Goal: Navigation & Orientation: Find specific page/section

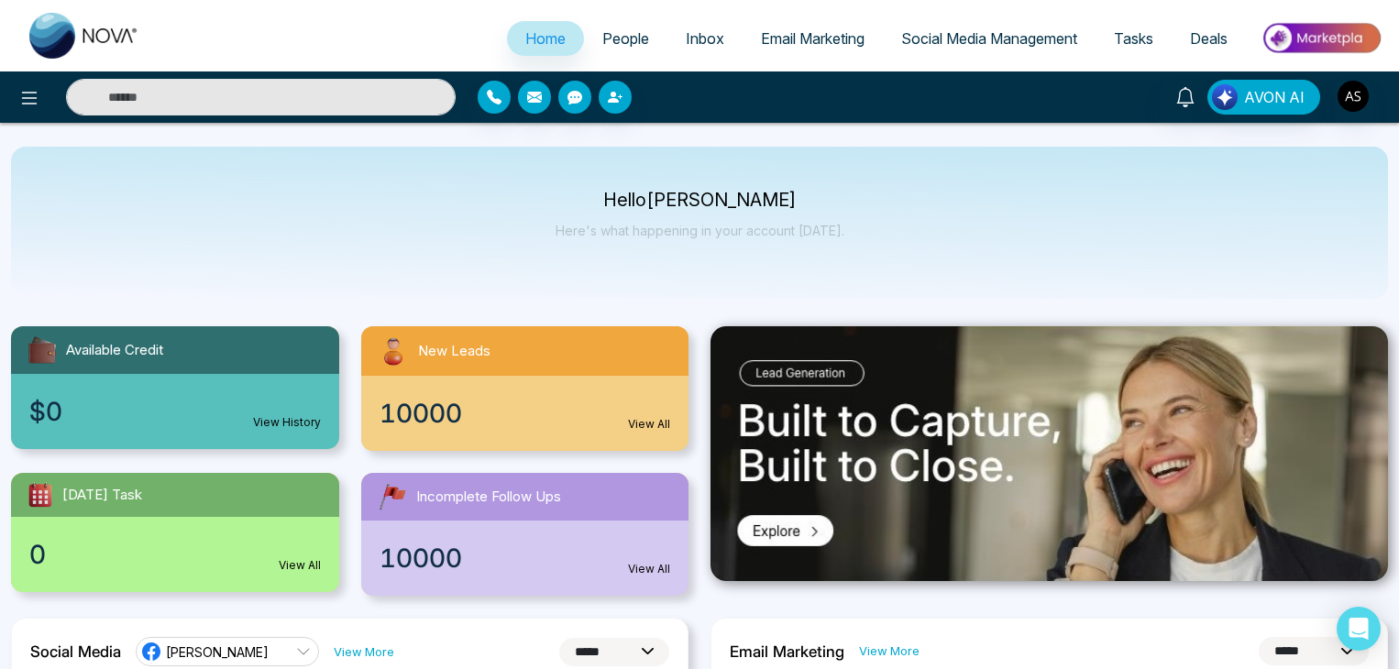
select select "*"
click at [616, 19] on ul "Home People Inbox Email Marketing Social Media Management Tasks Deals" at bounding box center [773, 40] width 1230 height 50
click at [710, 37] on span "Inbox" at bounding box center [705, 38] width 38 height 18
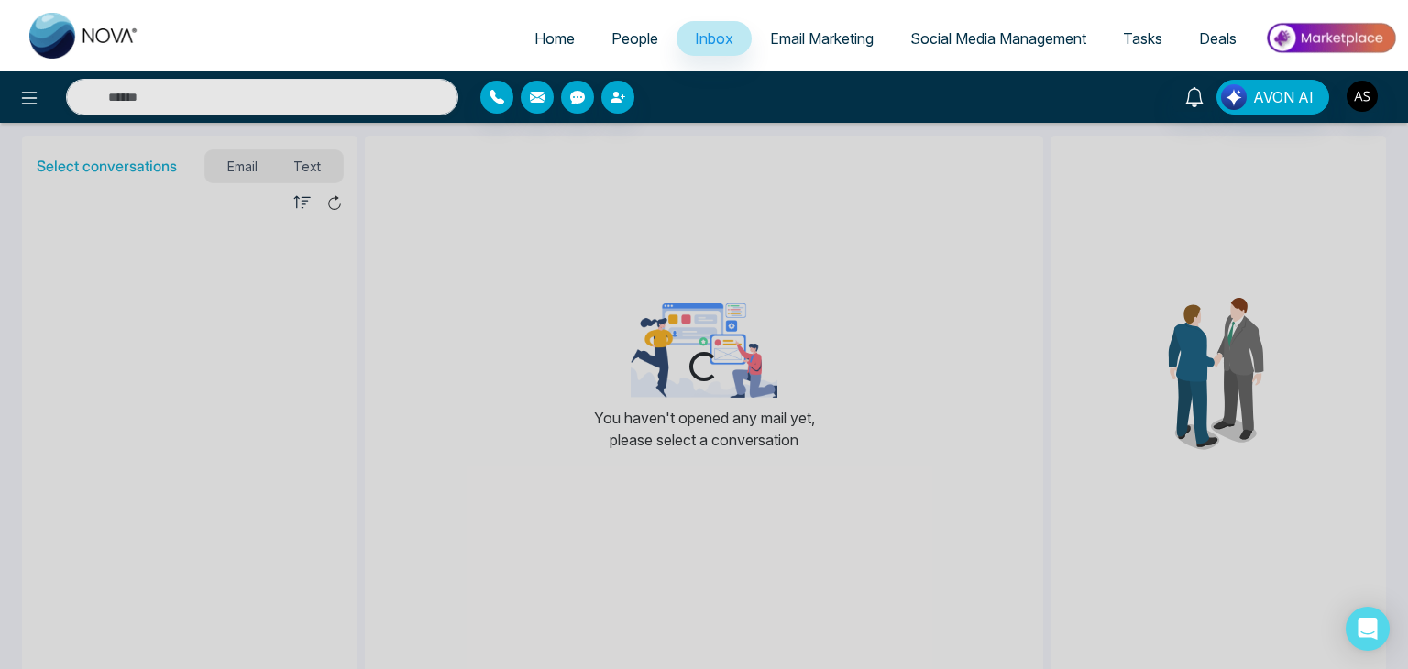
click at [803, 34] on span "Email Marketing" at bounding box center [822, 38] width 104 height 18
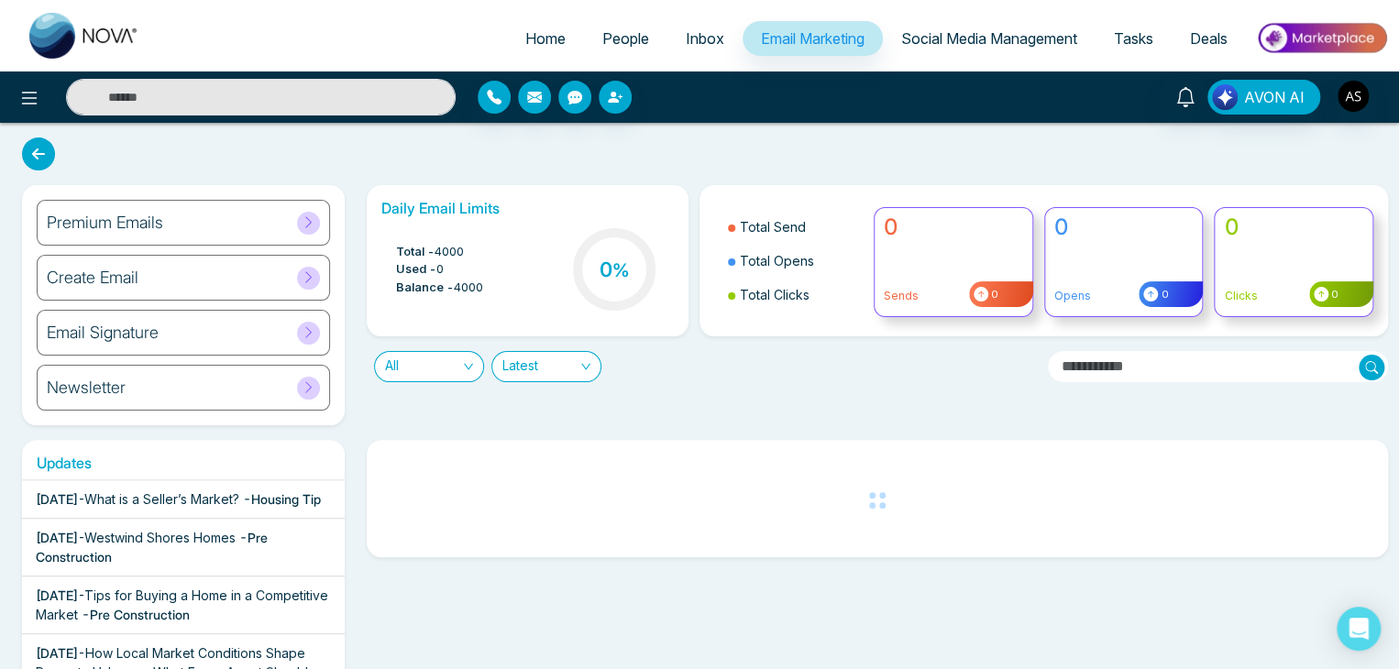
click at [941, 34] on span "Social Media Management" at bounding box center [989, 38] width 176 height 18
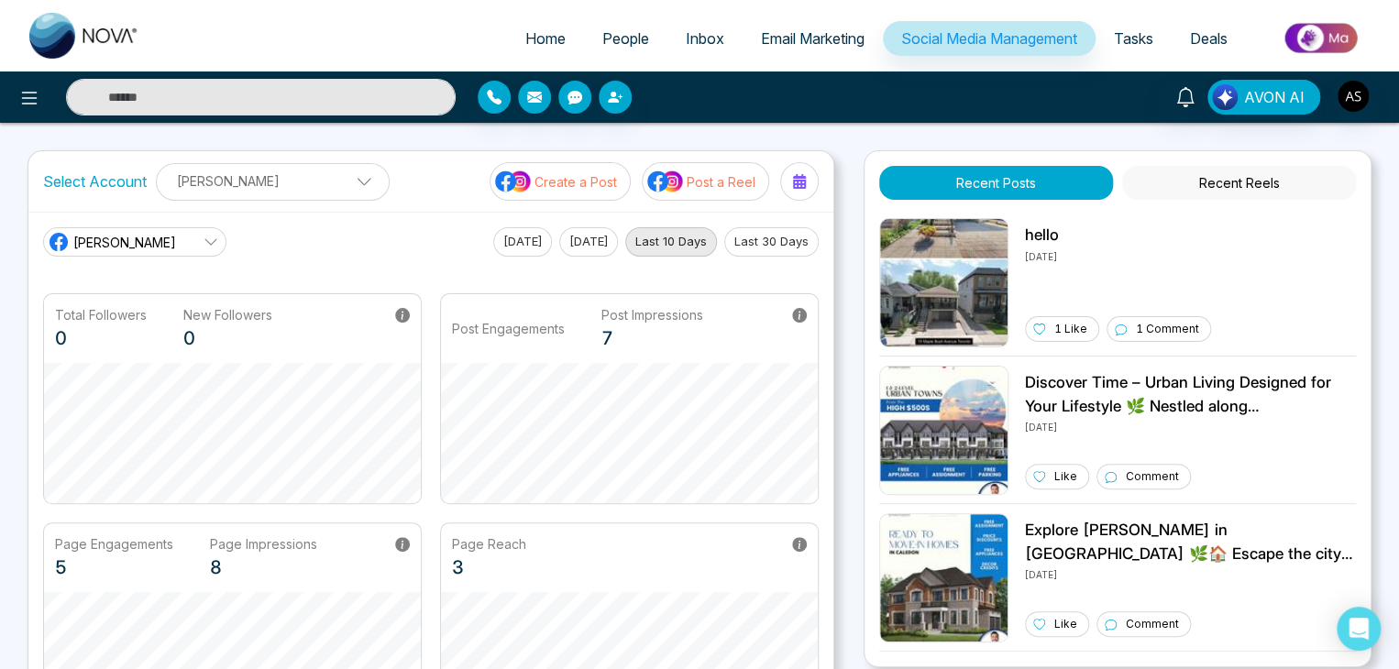
click at [1139, 49] on link "Tasks" at bounding box center [1133, 38] width 76 height 35
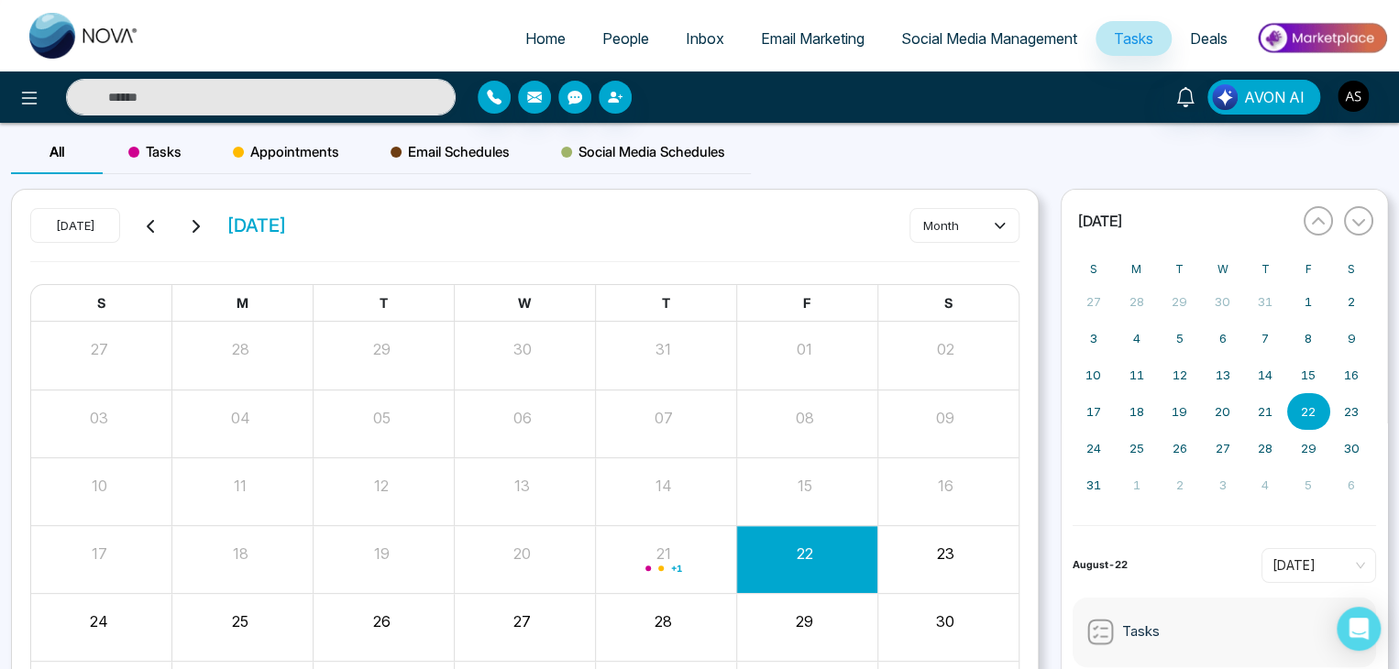
click at [1215, 45] on span "Deals" at bounding box center [1209, 38] width 38 height 18
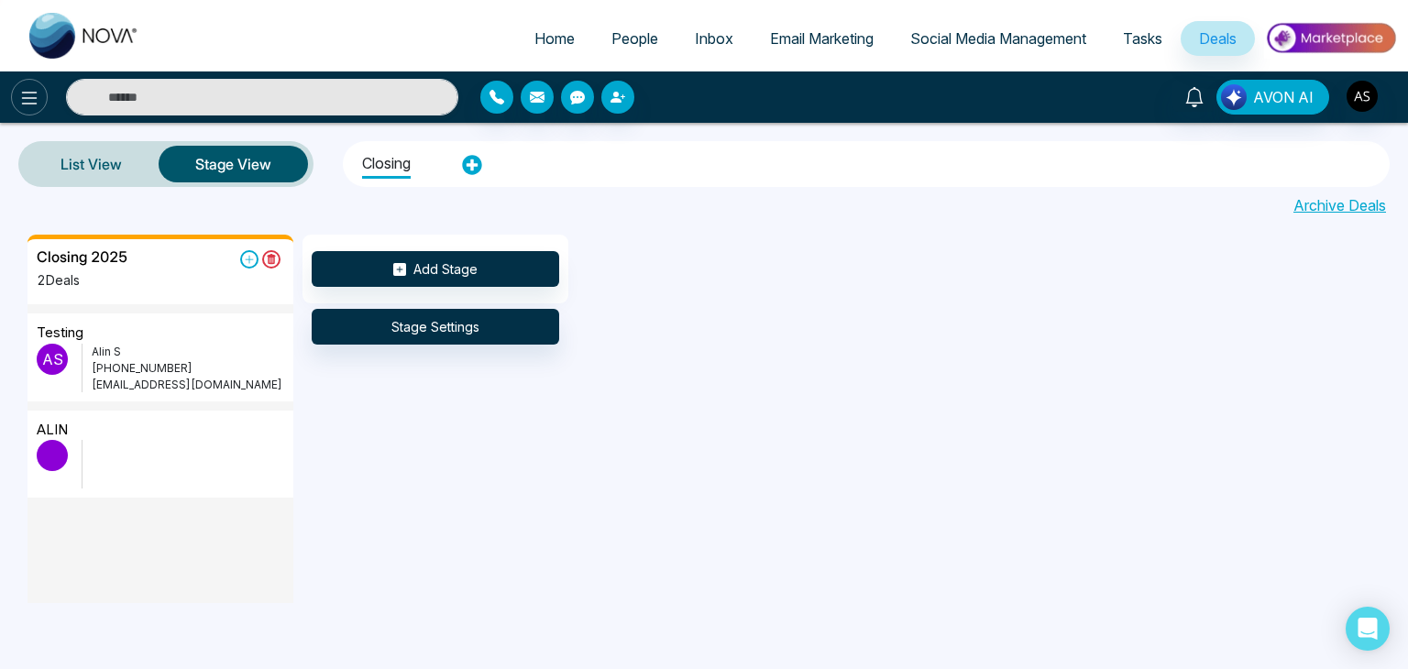
click at [35, 104] on icon at bounding box center [30, 98] width 16 height 13
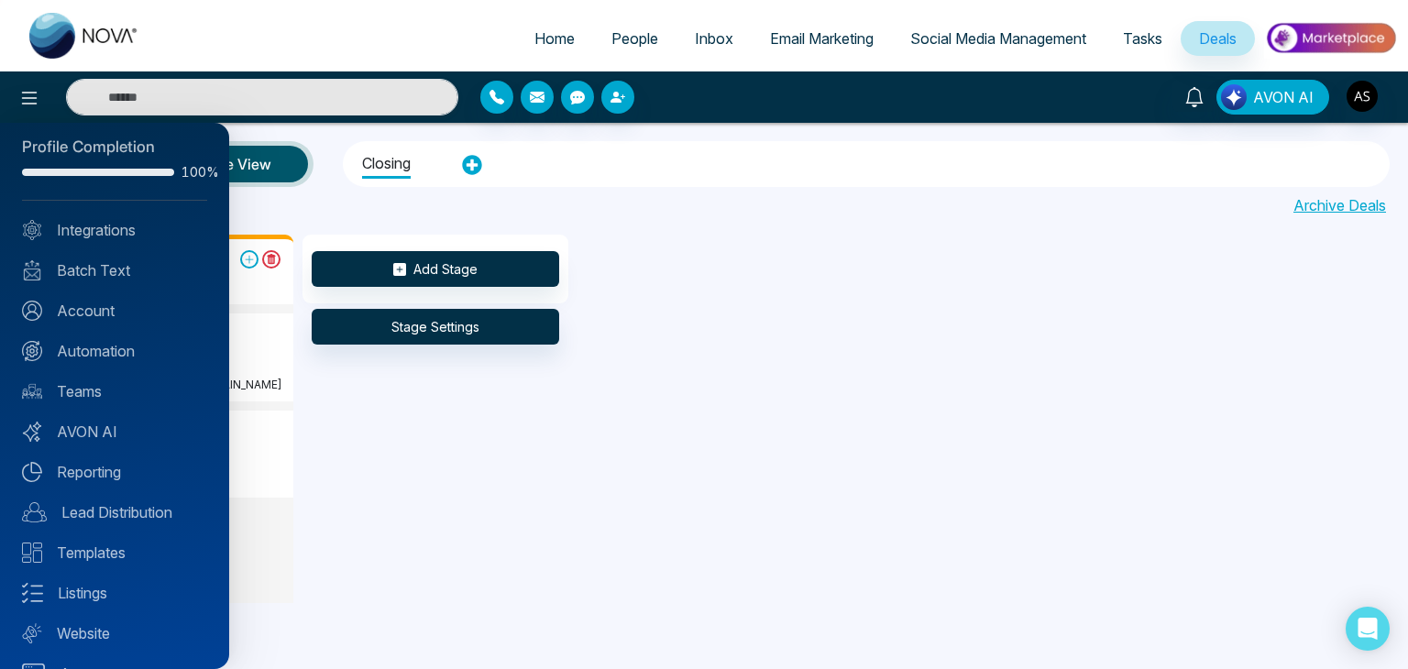
scroll to position [11, 0]
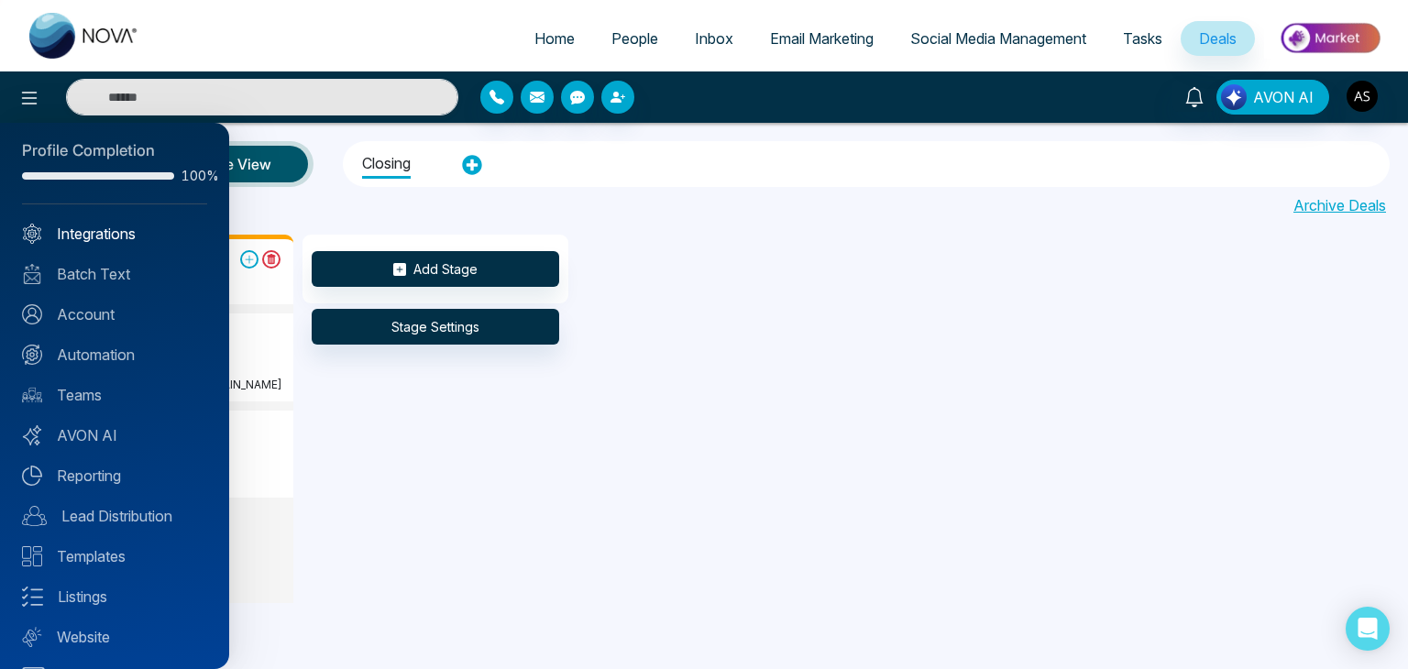
click at [72, 233] on link "Integrations" at bounding box center [114, 234] width 185 height 22
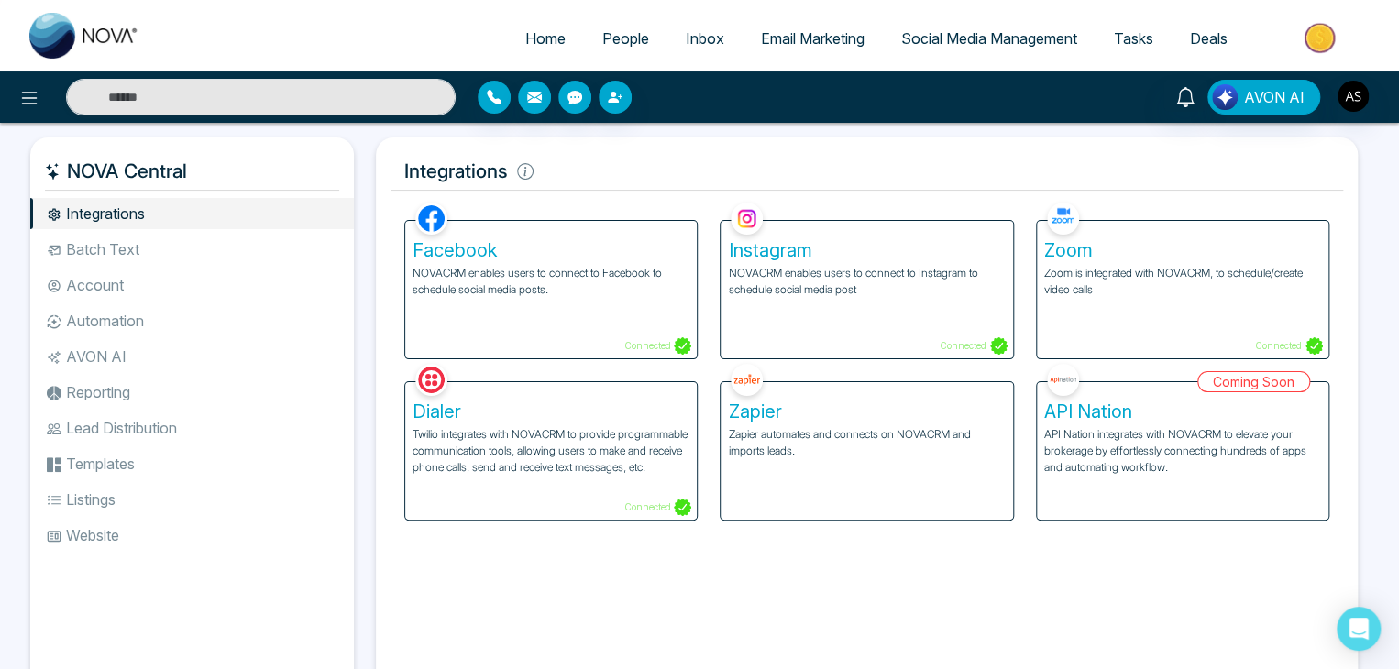
click at [103, 250] on li "Batch Text" at bounding box center [192, 249] width 324 height 31
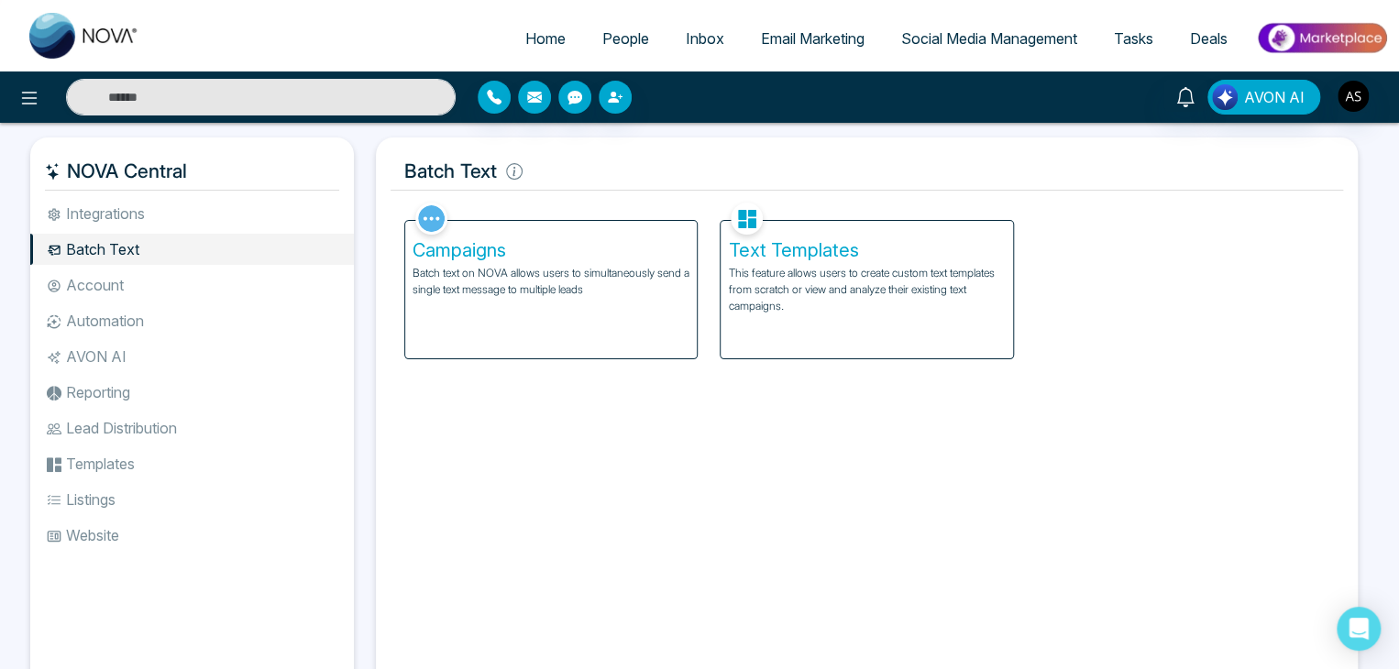
click at [119, 284] on li "Account" at bounding box center [192, 284] width 324 height 31
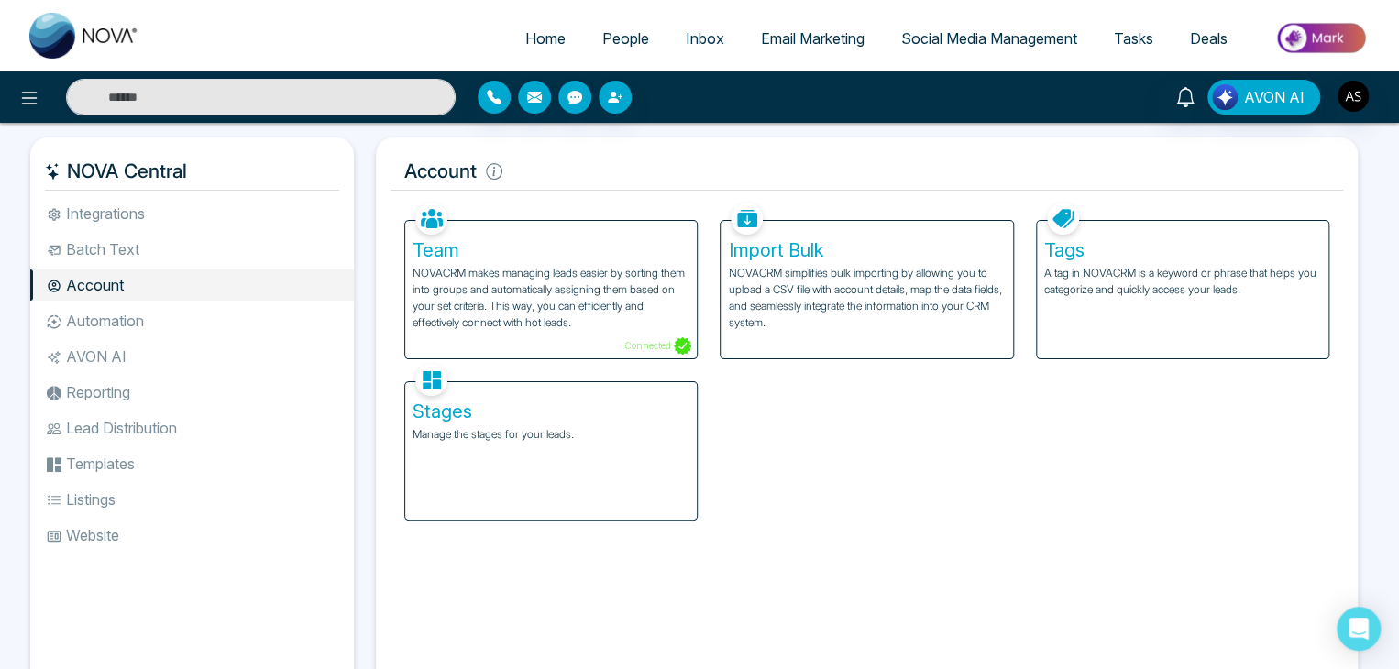
click at [143, 319] on li "Automation" at bounding box center [192, 320] width 324 height 31
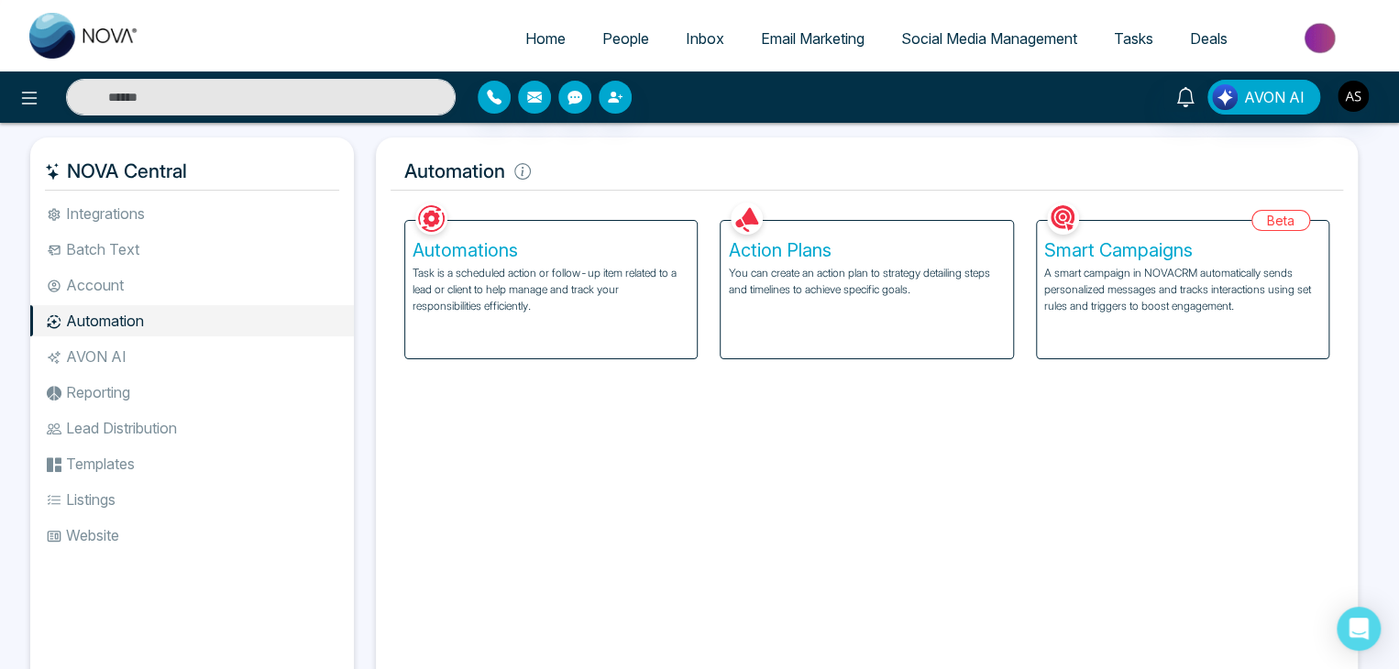
click at [161, 357] on li "AVON AI" at bounding box center [192, 356] width 324 height 31
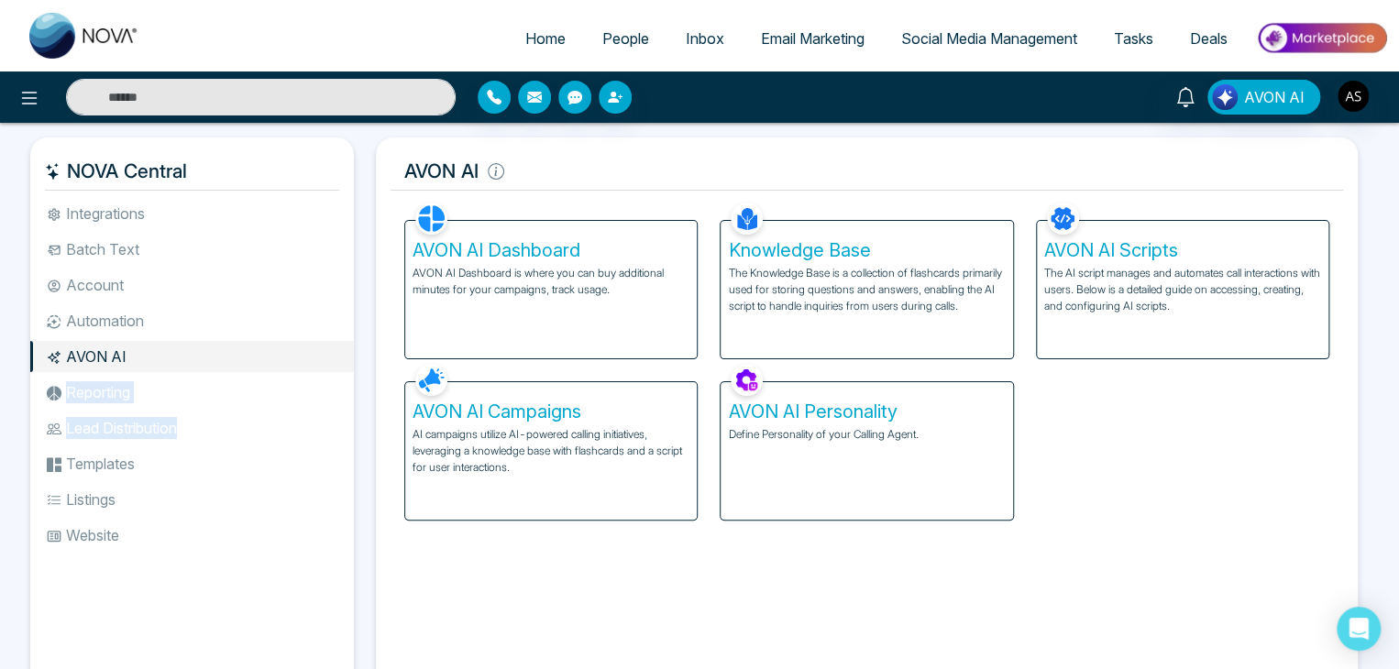
drag, startPoint x: 171, startPoint y: 392, endPoint x: 182, endPoint y: 431, distance: 40.0
click at [182, 431] on ul "Integrations Batch Text Account Automation AVON AI Reporting Lead Distribution …" at bounding box center [192, 432] width 324 height 468
click at [182, 431] on li "Lead Distribution" at bounding box center [192, 427] width 324 height 31
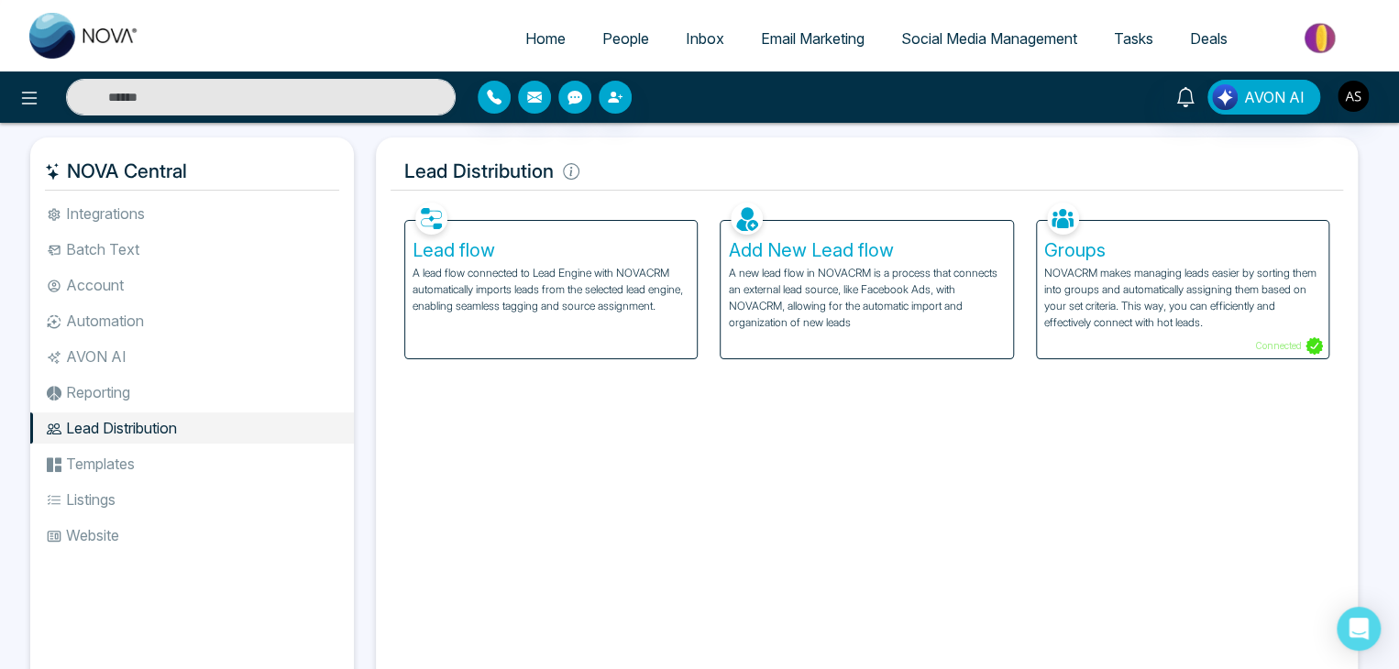
click at [181, 398] on li "Reporting" at bounding box center [192, 392] width 324 height 31
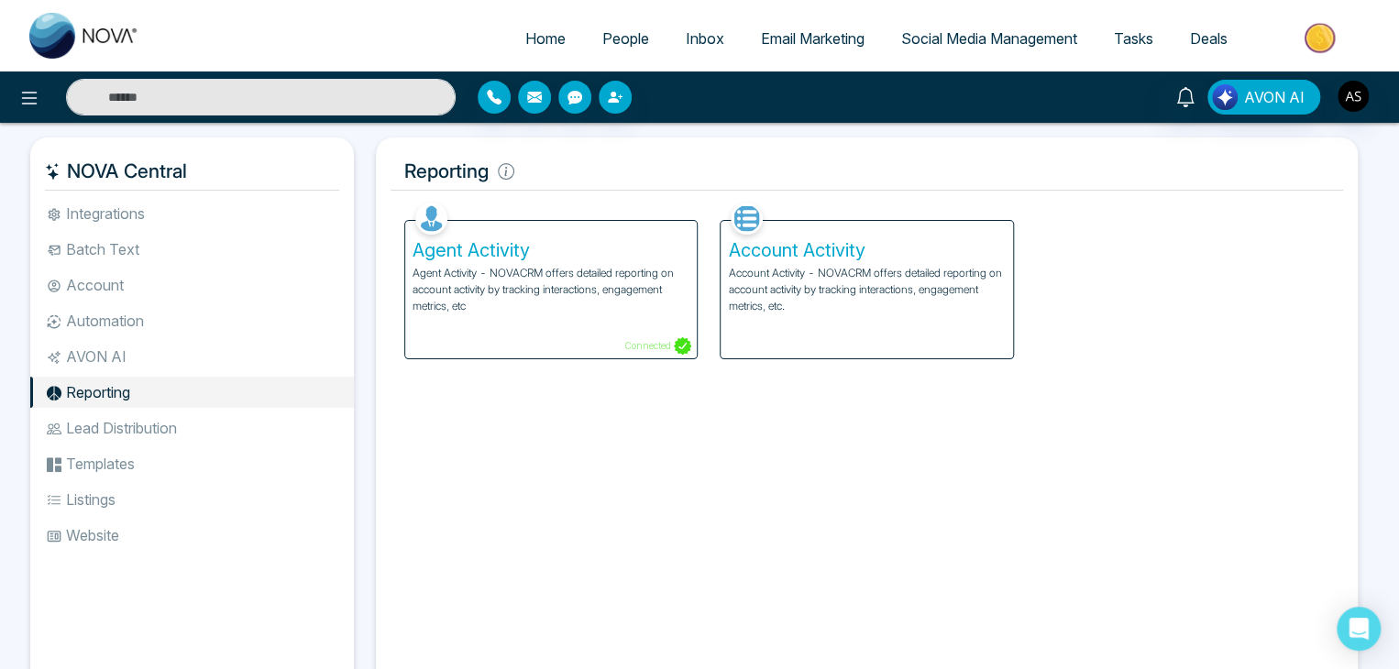
click at [189, 478] on li "Templates" at bounding box center [192, 463] width 324 height 31
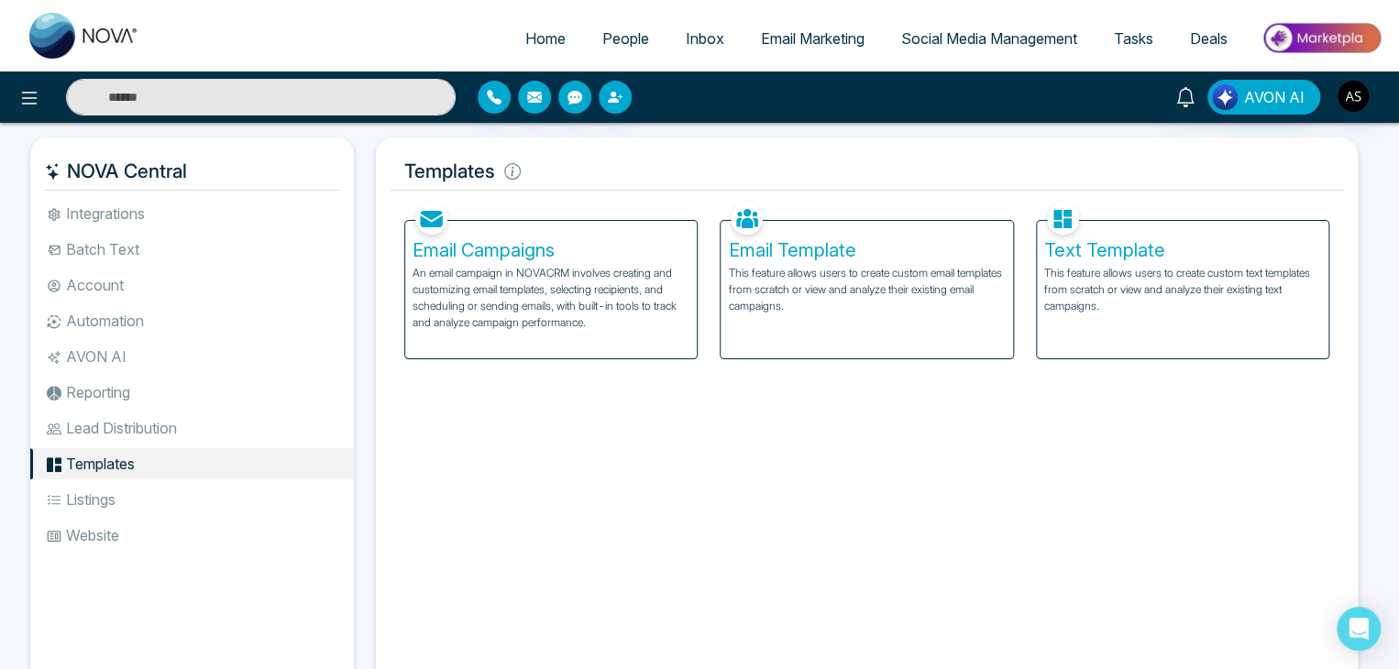
click at [192, 513] on li "Listings" at bounding box center [192, 499] width 324 height 31
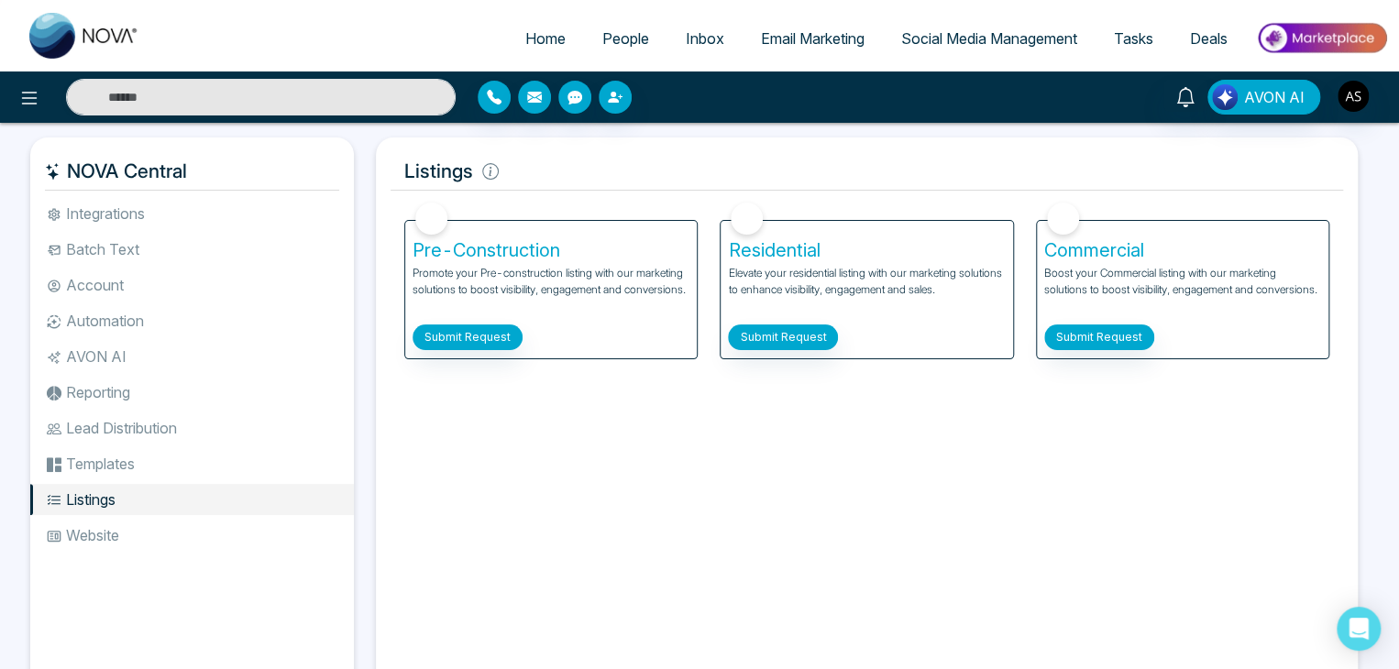
click at [197, 533] on li "Website" at bounding box center [192, 535] width 324 height 31
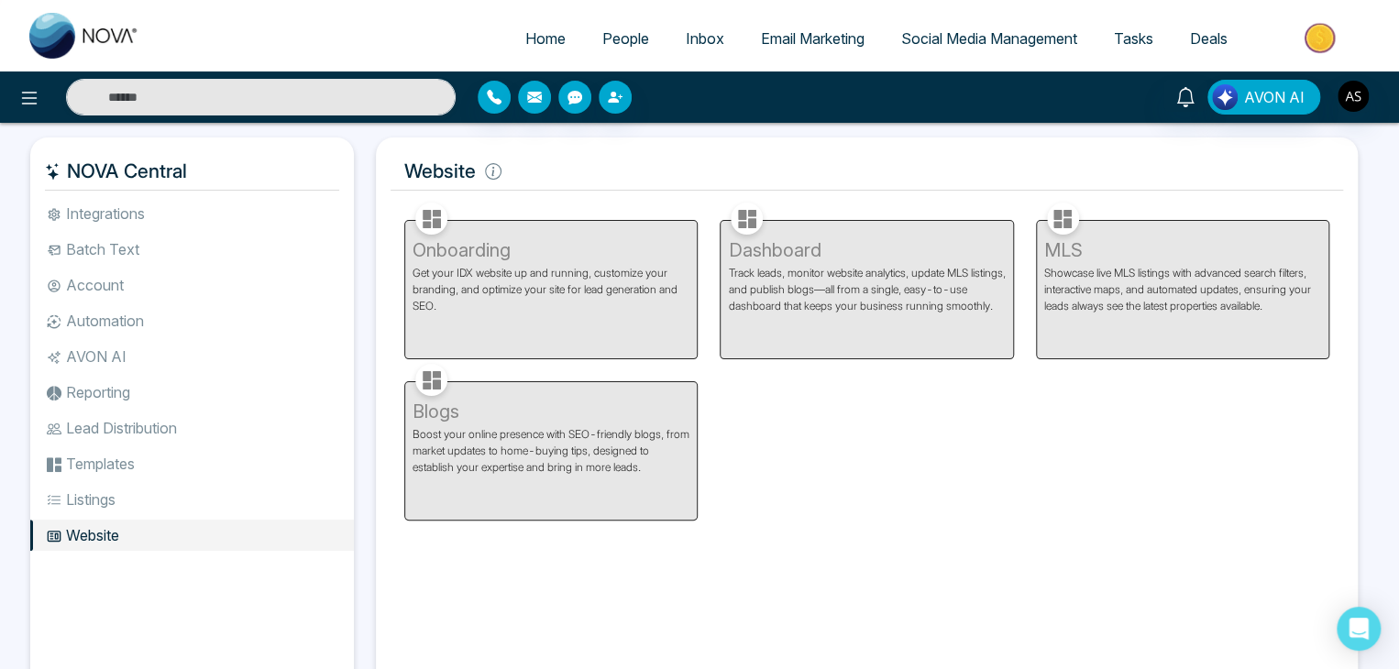
click at [507, 38] on link "Home" at bounding box center [545, 38] width 77 height 35
select select "*"
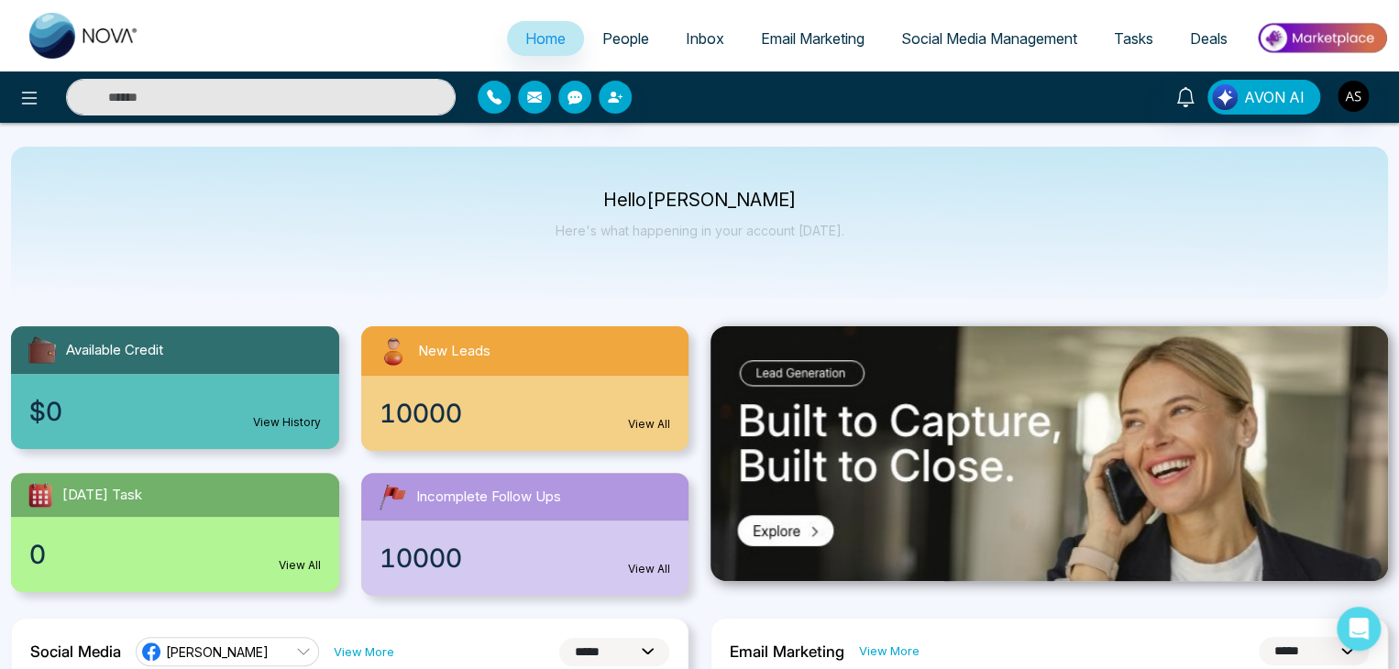
click at [626, 40] on span "People" at bounding box center [625, 38] width 47 height 18
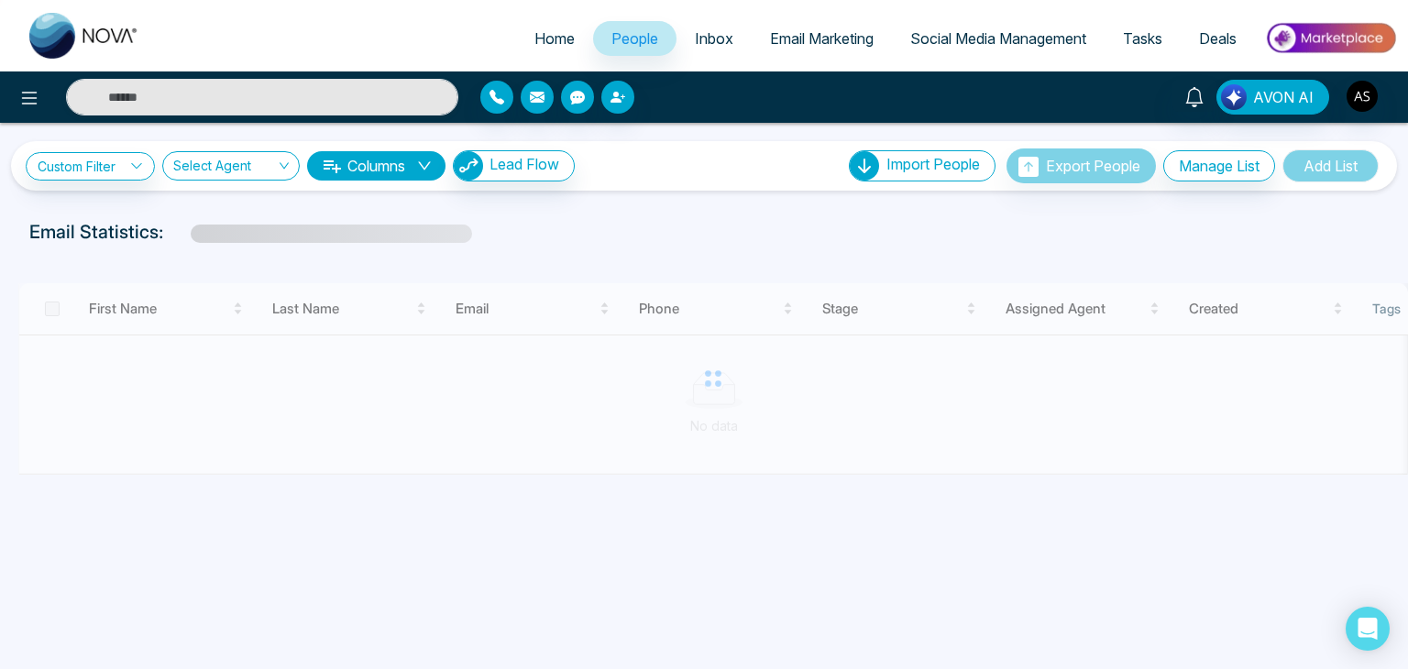
click at [792, 44] on span "Email Marketing" at bounding box center [822, 38] width 104 height 18
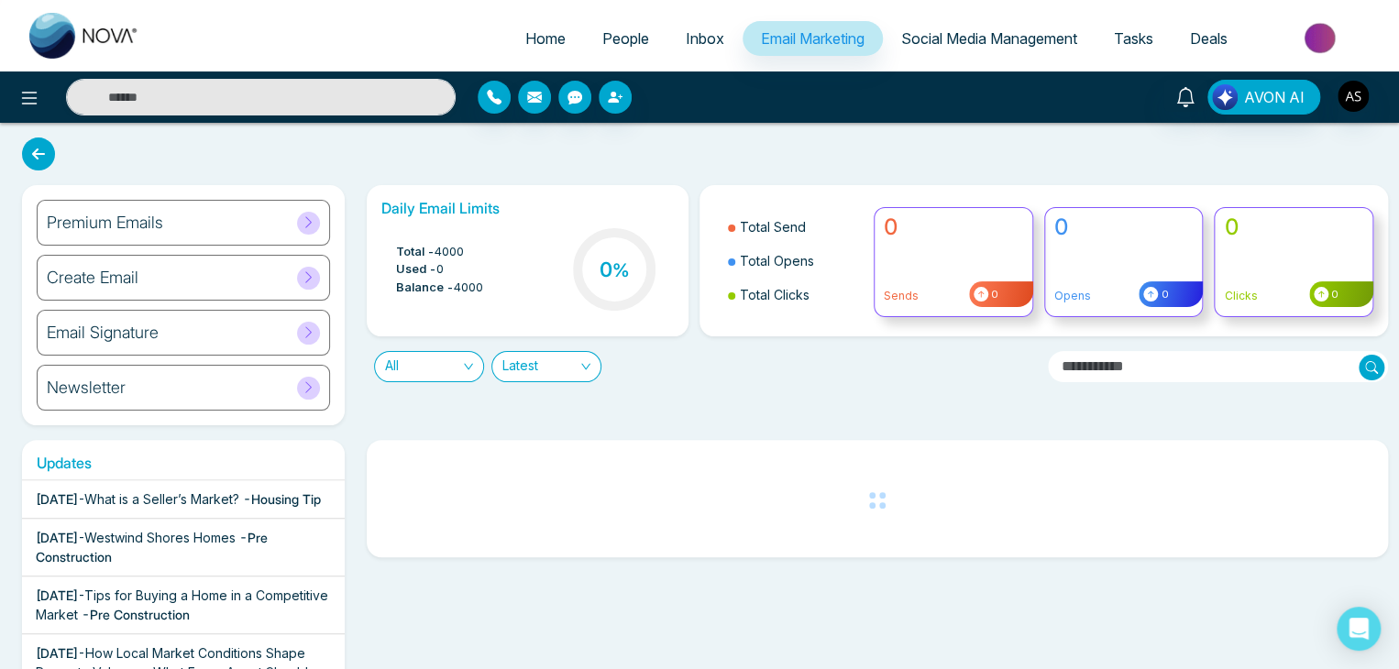
click at [979, 41] on span "Social Media Management" at bounding box center [989, 38] width 176 height 18
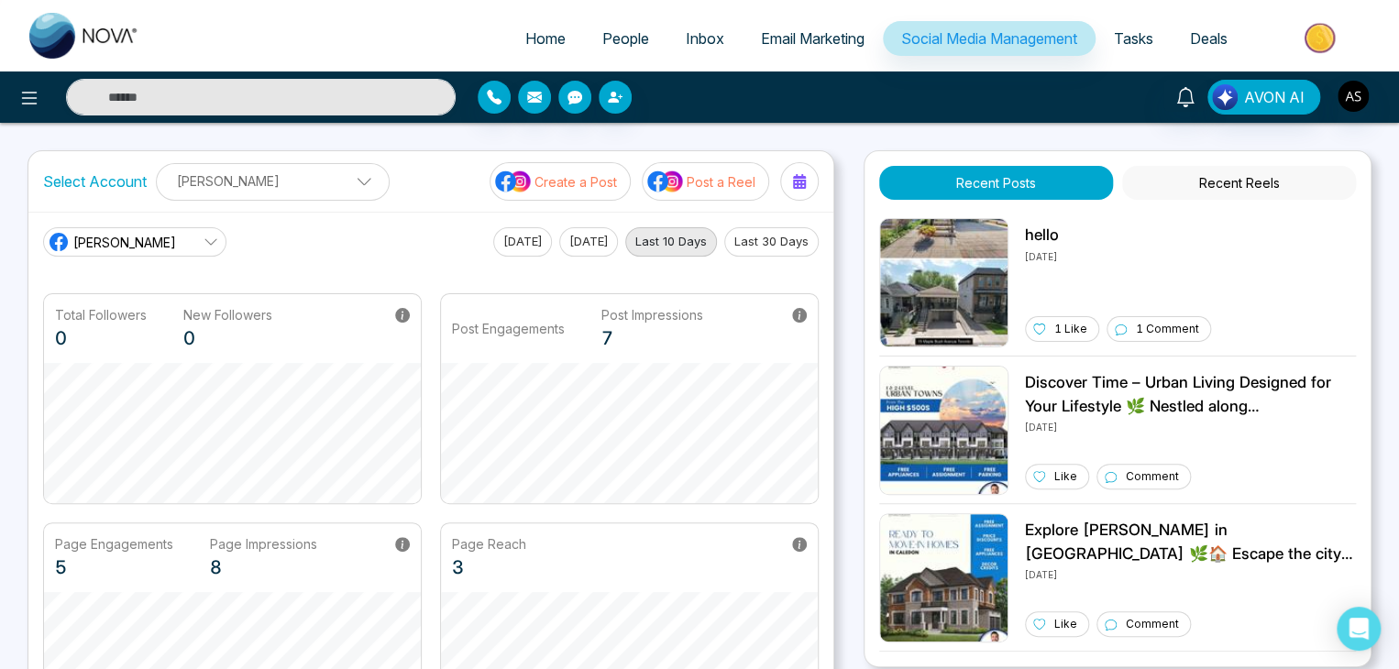
click at [612, 46] on span "People" at bounding box center [625, 38] width 47 height 18
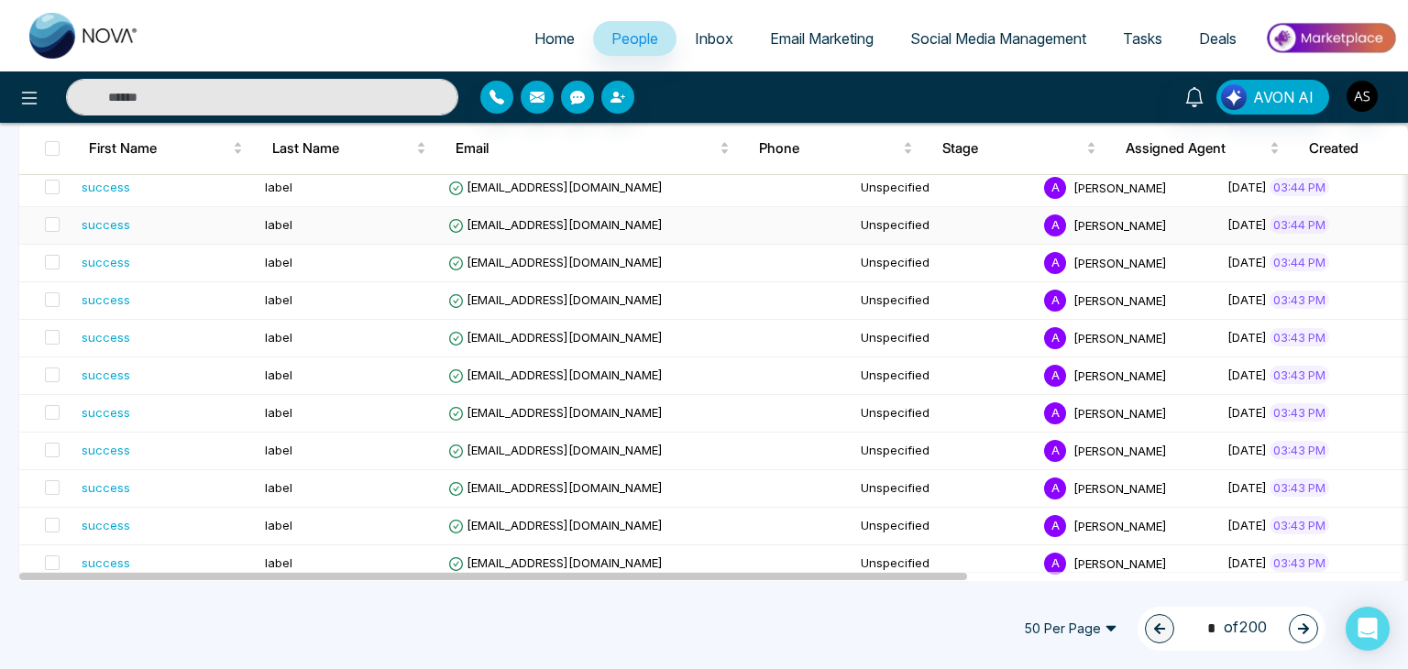
scroll to position [776, 0]
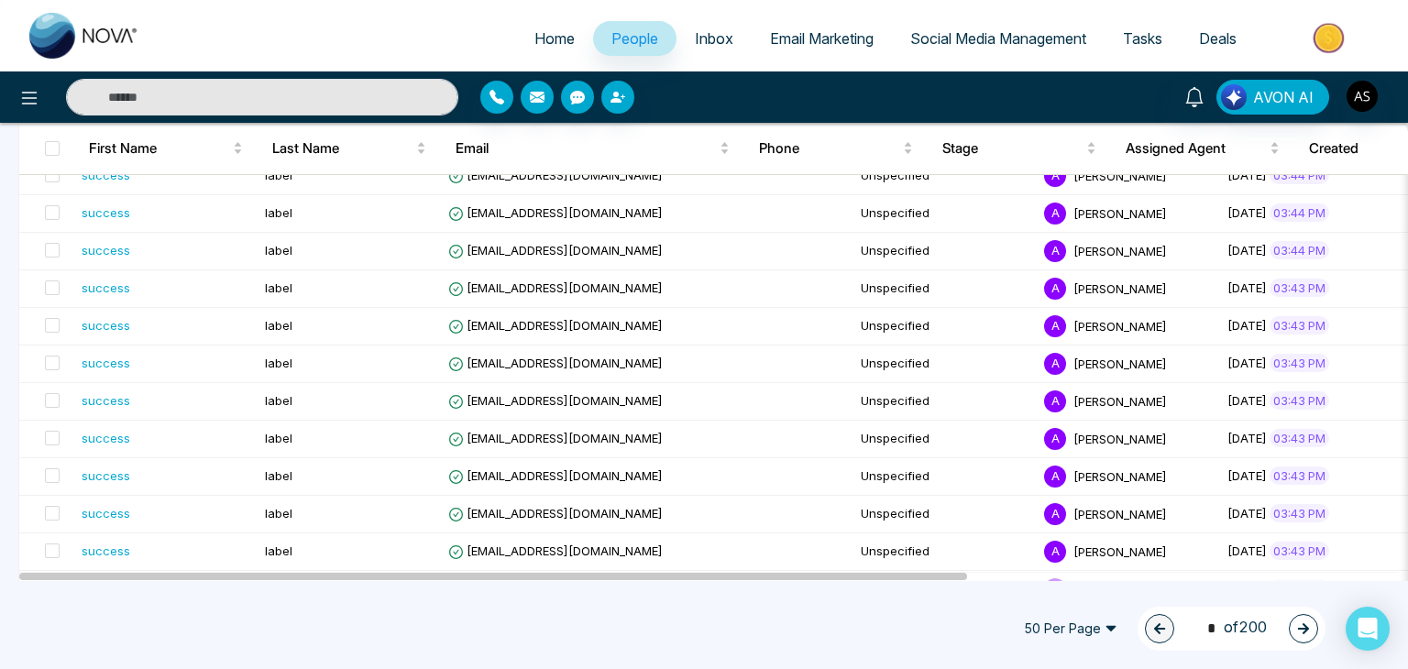
click at [704, 22] on link "Inbox" at bounding box center [713, 38] width 75 height 35
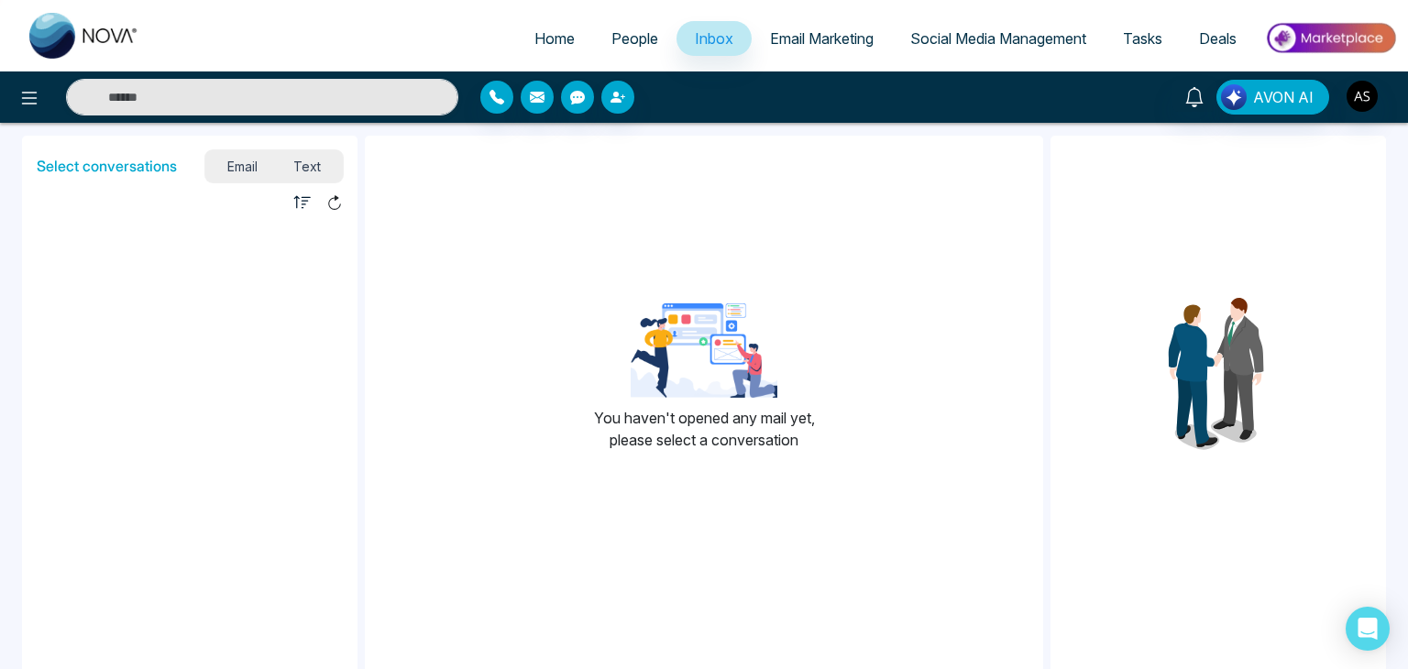
click at [791, 37] on span "Email Marketing" at bounding box center [822, 38] width 104 height 18
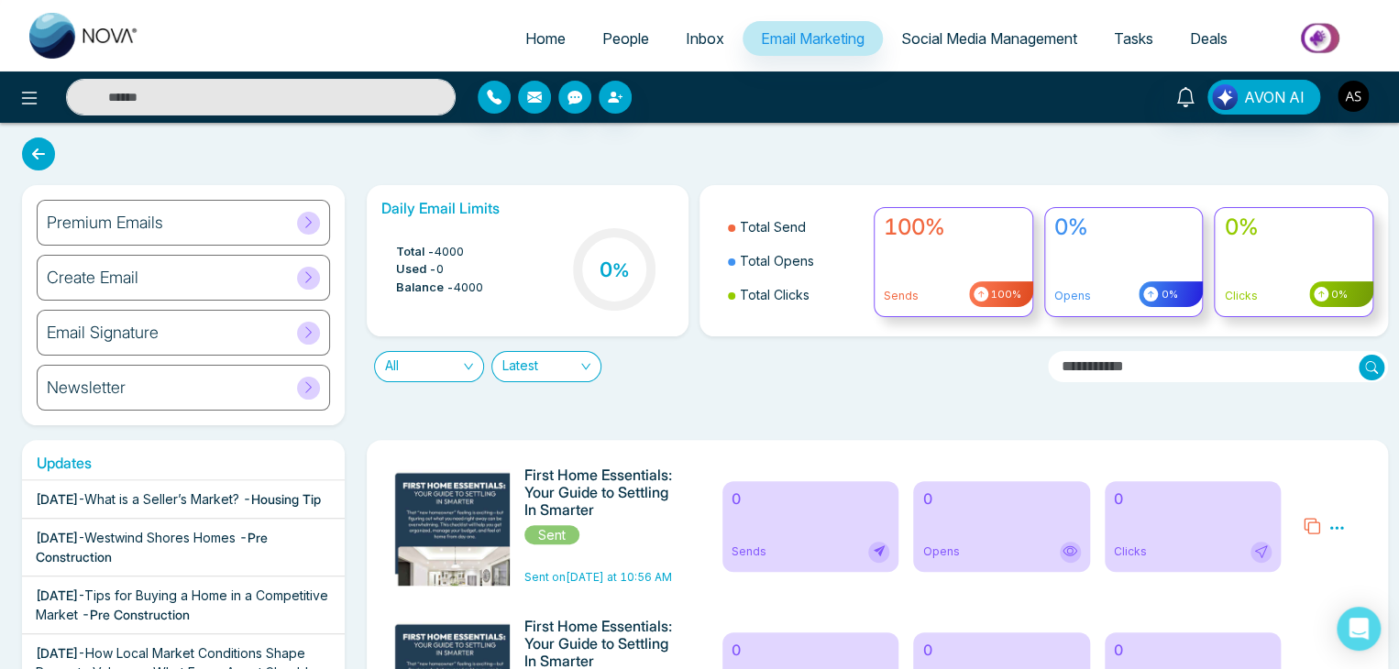
click at [1158, 36] on link "Tasks" at bounding box center [1133, 38] width 76 height 35
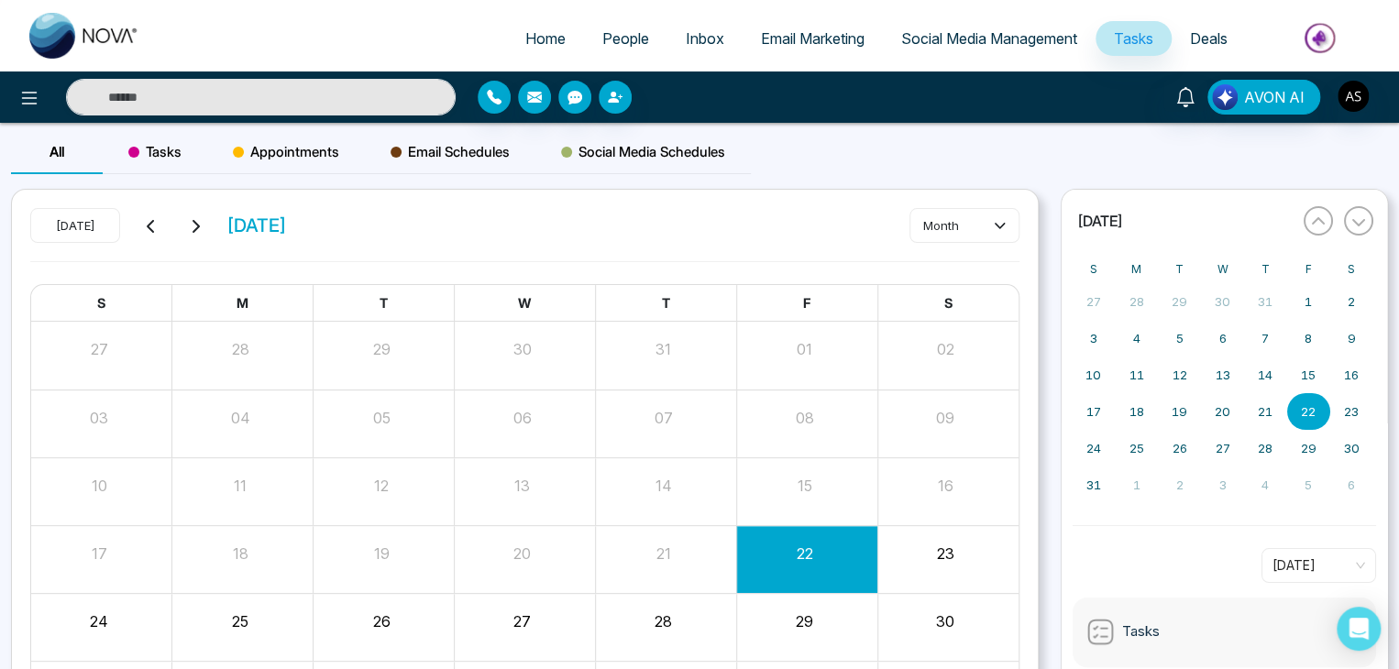
click at [1206, 37] on span "Deals" at bounding box center [1209, 38] width 38 height 18
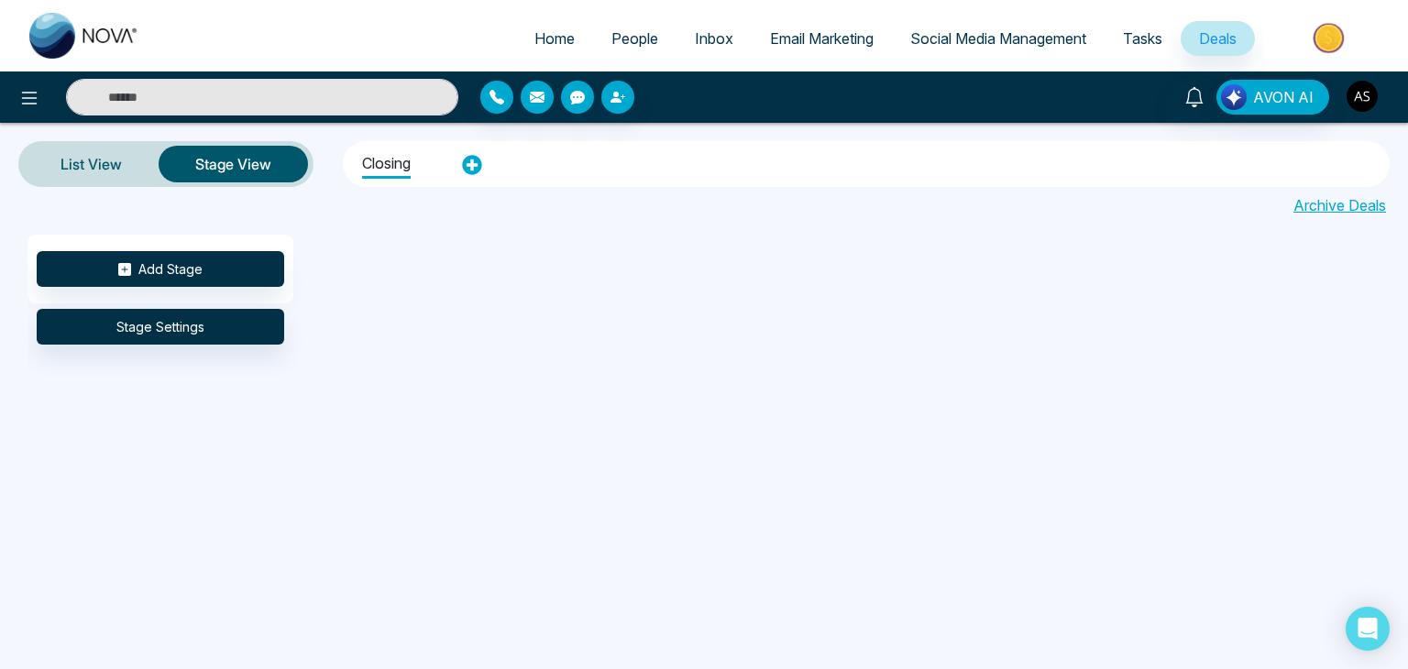
click at [1368, 100] on img "button" at bounding box center [1361, 96] width 31 height 31
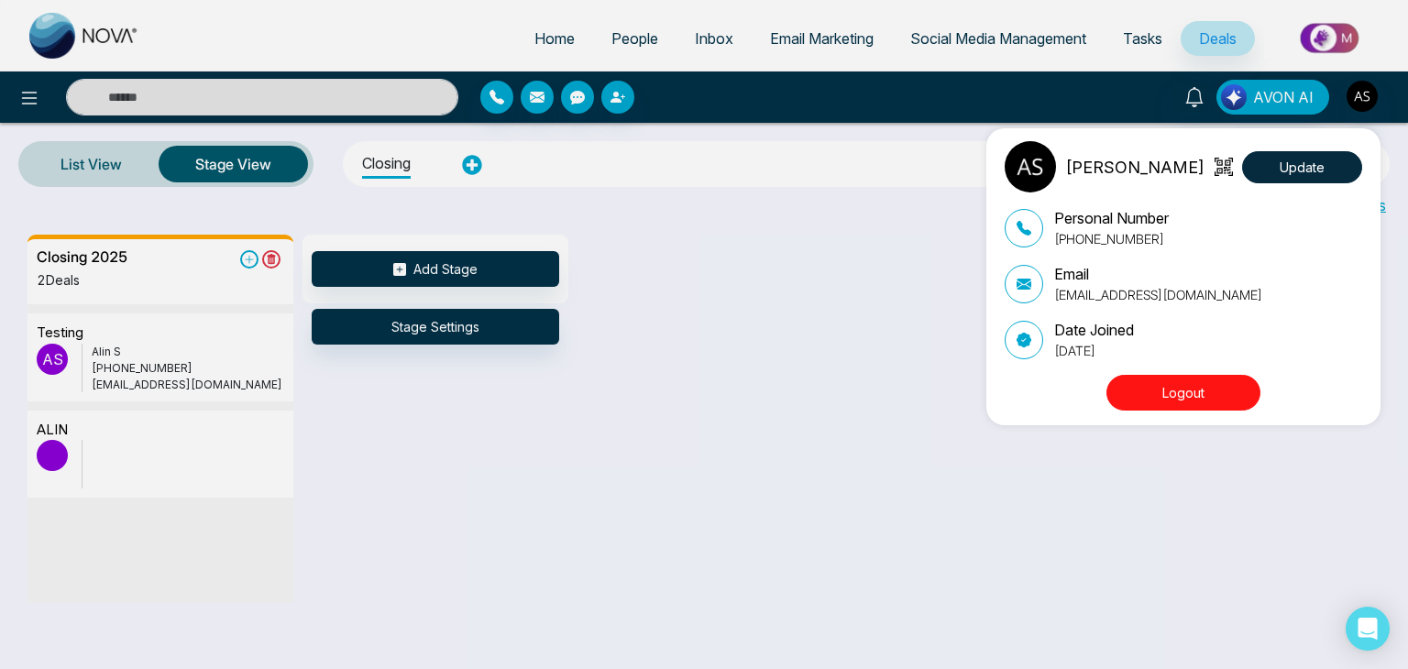
click at [1231, 379] on button "Logout" at bounding box center [1183, 393] width 154 height 36
